Goal: Navigation & Orientation: Find specific page/section

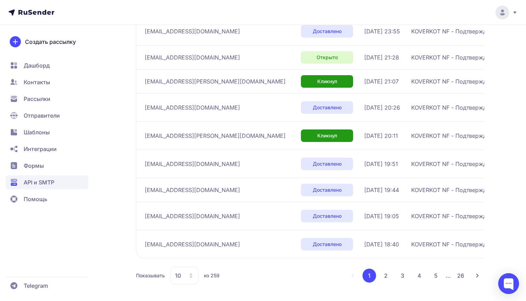
scroll to position [179, 0]
click at [385, 279] on button "2" at bounding box center [386, 276] width 14 height 14
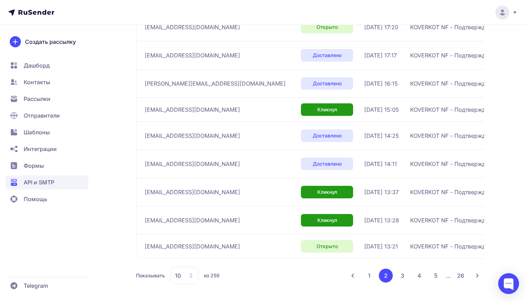
scroll to position [183, 0]
click at [404, 272] on button "3" at bounding box center [403, 276] width 14 height 14
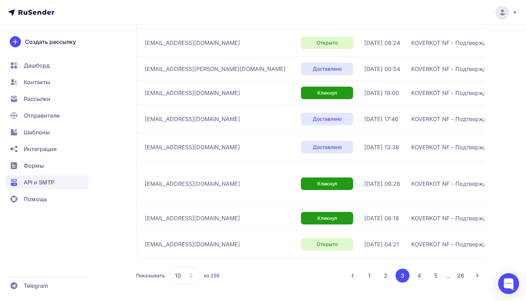
scroll to position [208, 0]
click at [419, 275] on button "4" at bounding box center [419, 276] width 14 height 14
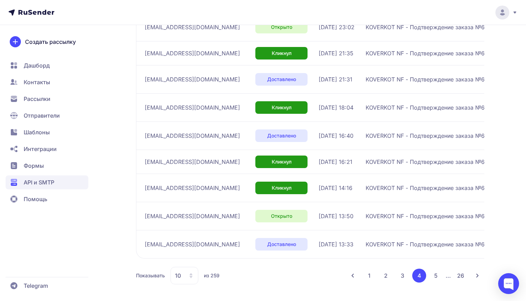
click at [432, 280] on button "5" at bounding box center [436, 276] width 14 height 14
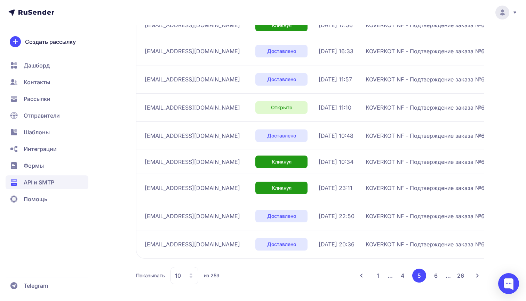
click at [434, 277] on button "6" at bounding box center [436, 276] width 14 height 14
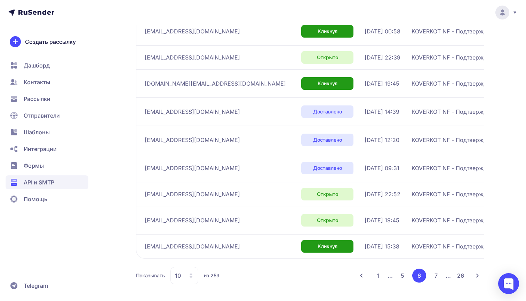
click at [441, 278] on button "7" at bounding box center [436, 276] width 14 height 14
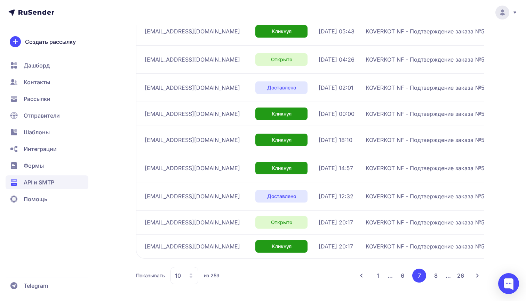
click at [384, 276] on button "1" at bounding box center [378, 276] width 14 height 14
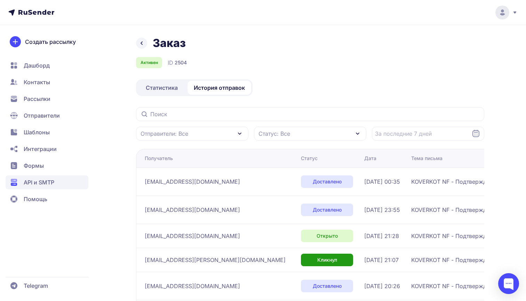
click at [209, 2] on header at bounding box center [263, 12] width 526 height 25
